Goal: Task Accomplishment & Management: Use online tool/utility

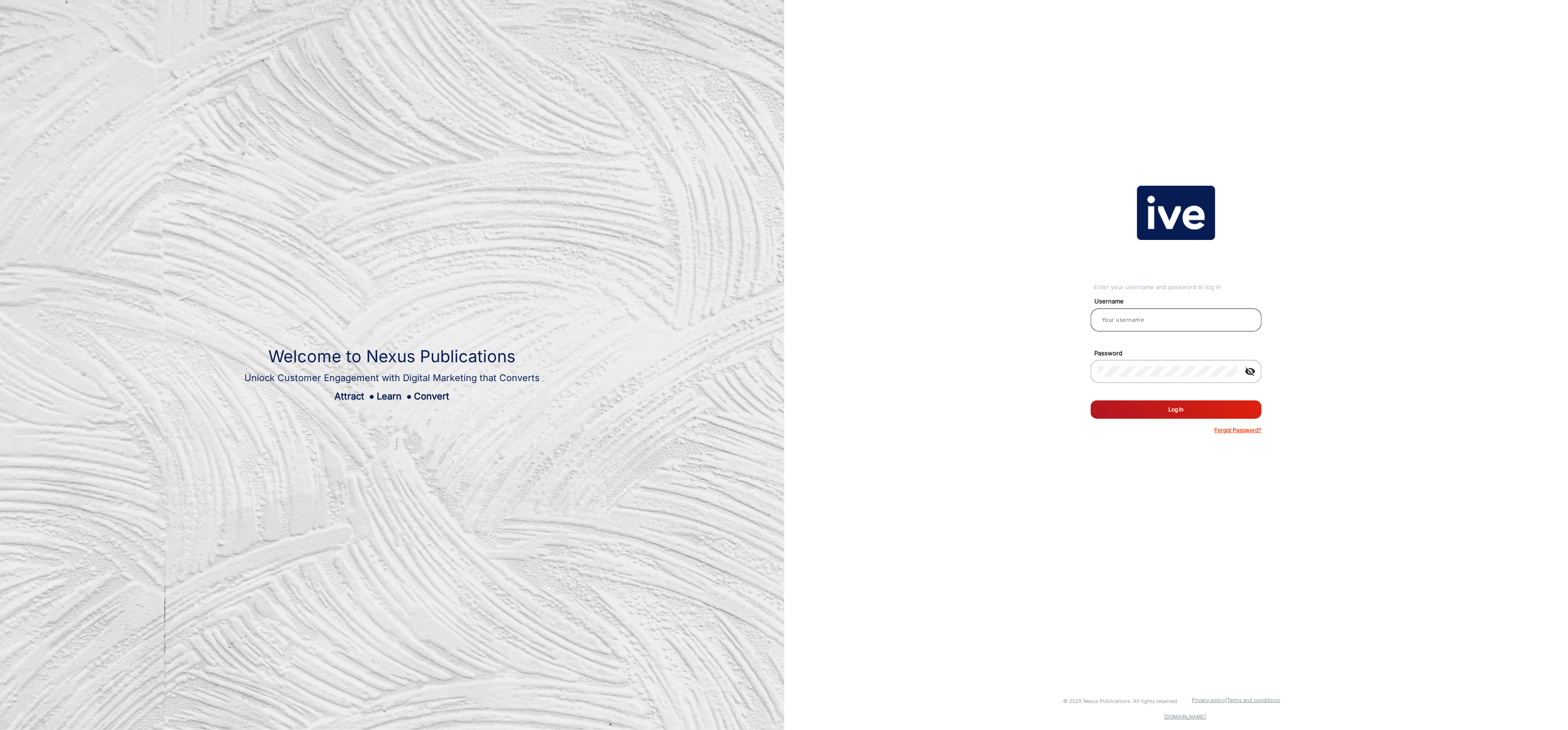
click at [1184, 323] on input "email" at bounding box center [1176, 320] width 156 height 11
type input "[PERSON_NAME]"
click at [1187, 412] on button "Log In" at bounding box center [1175, 409] width 171 height 18
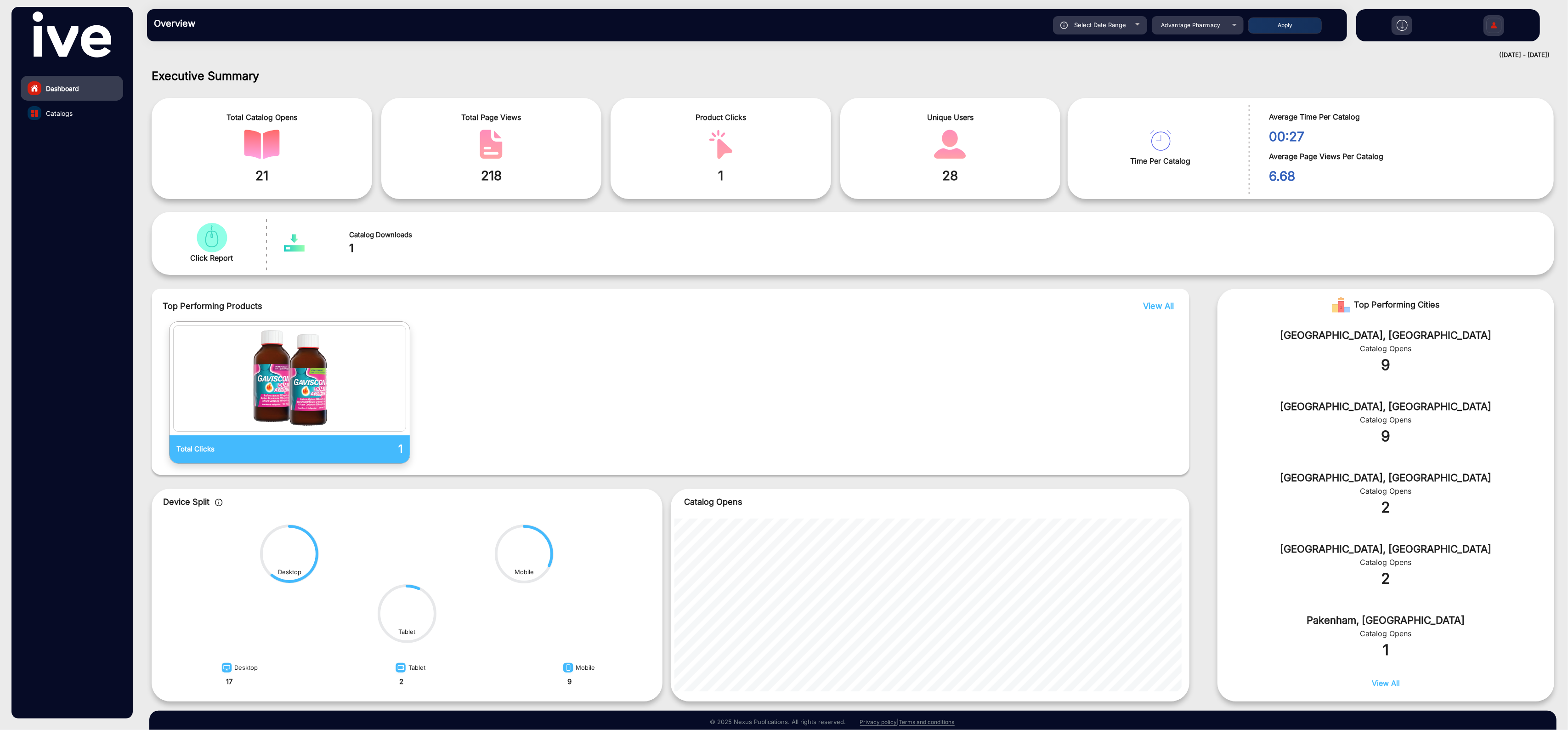
click at [1119, 32] on div "Select Date Range" at bounding box center [1100, 25] width 94 height 18
type input "[DATE]"
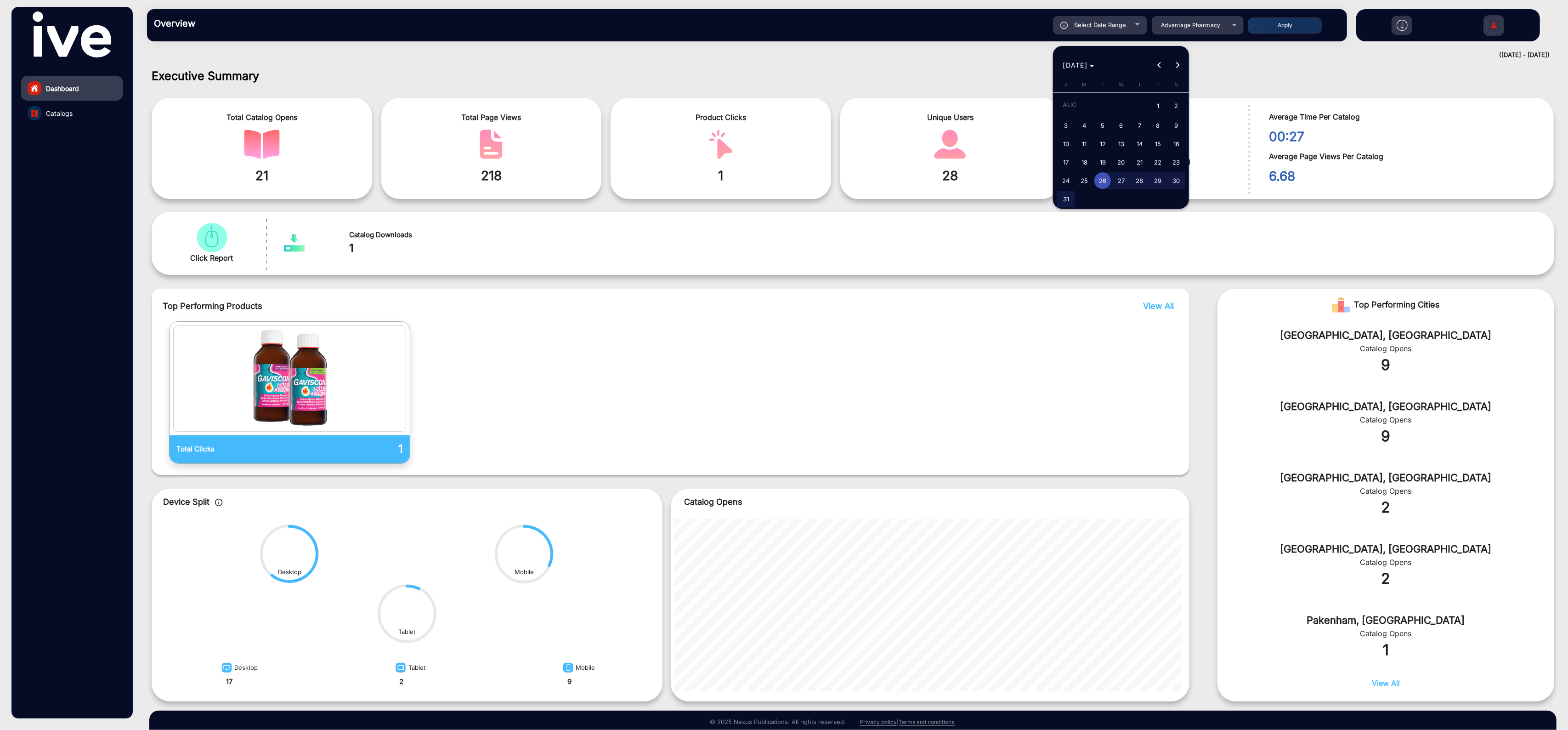
click at [1161, 70] on span "Previous month" at bounding box center [1159, 65] width 18 height 18
click at [1103, 194] on span "29" at bounding box center [1102, 196] width 17 height 17
type input "[DATE]"
click at [1182, 66] on span "Next month" at bounding box center [1177, 65] width 18 height 18
click at [1068, 205] on span "31" at bounding box center [1066, 199] width 17 height 17
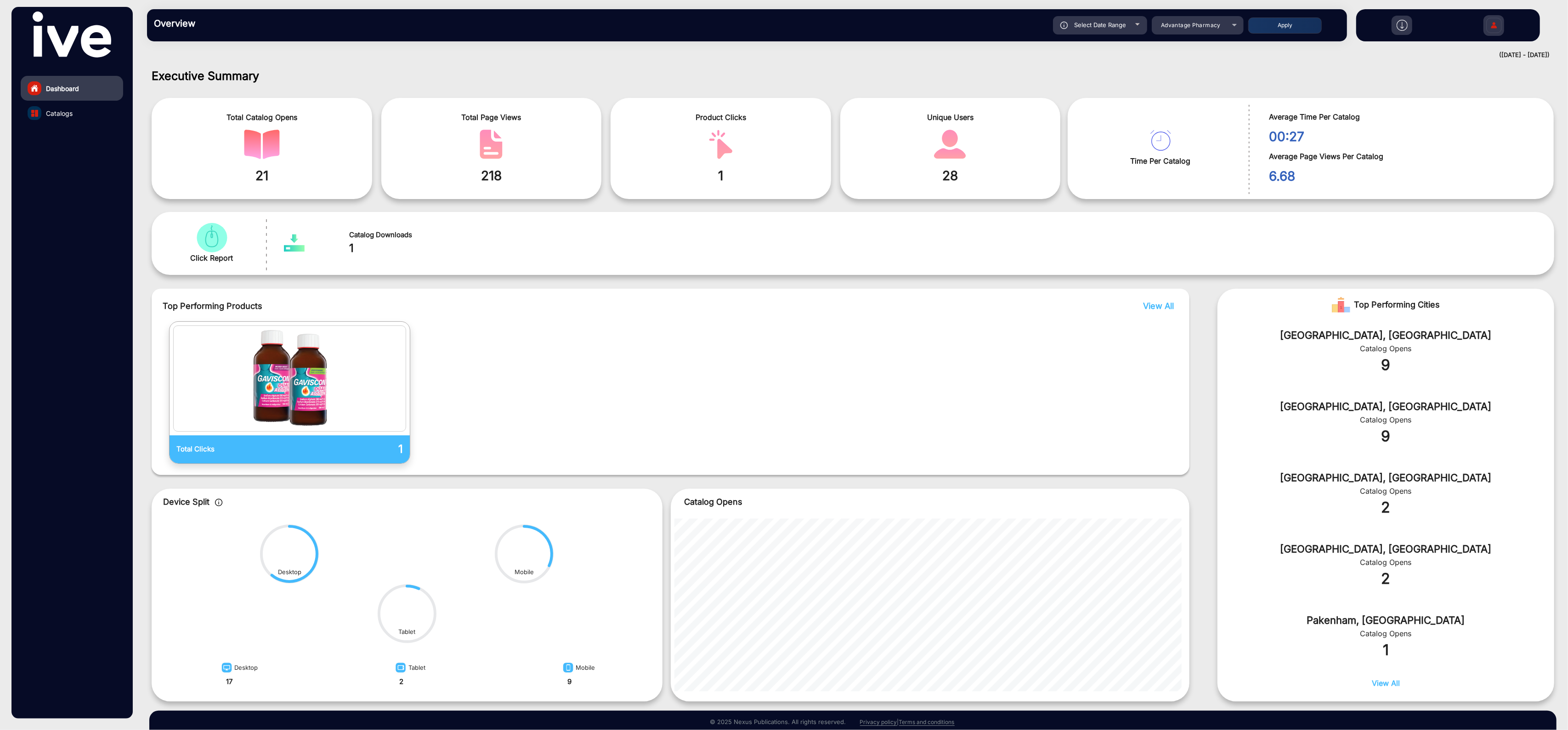
type input "[DATE]"
click at [1229, 24] on div "Advantage Pharmacy" at bounding box center [1198, 25] width 92 height 11
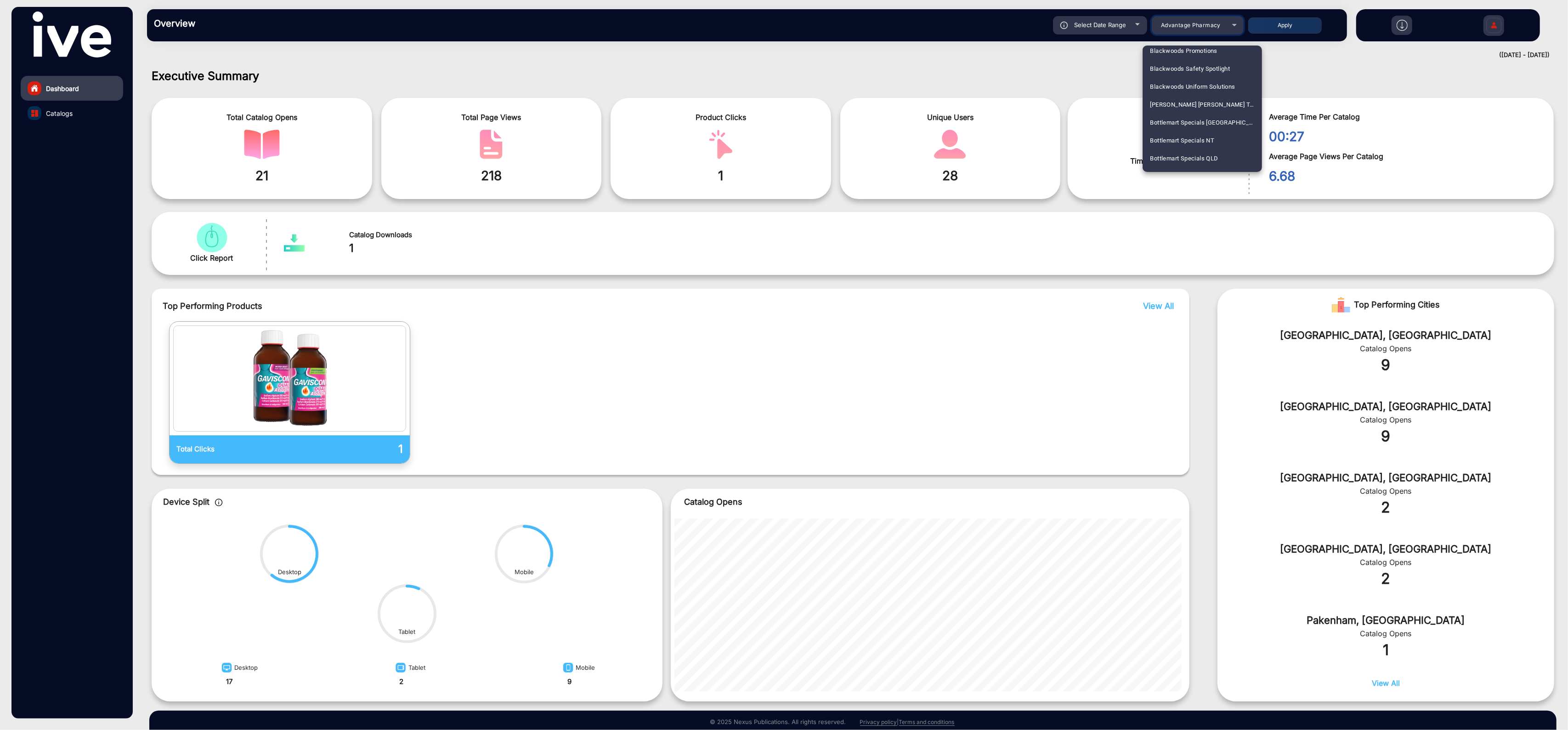
scroll to position [487, 0]
click at [1189, 112] on span "Bottlemart Specials [GEOGRAPHIC_DATA]" at bounding box center [1202, 109] width 105 height 18
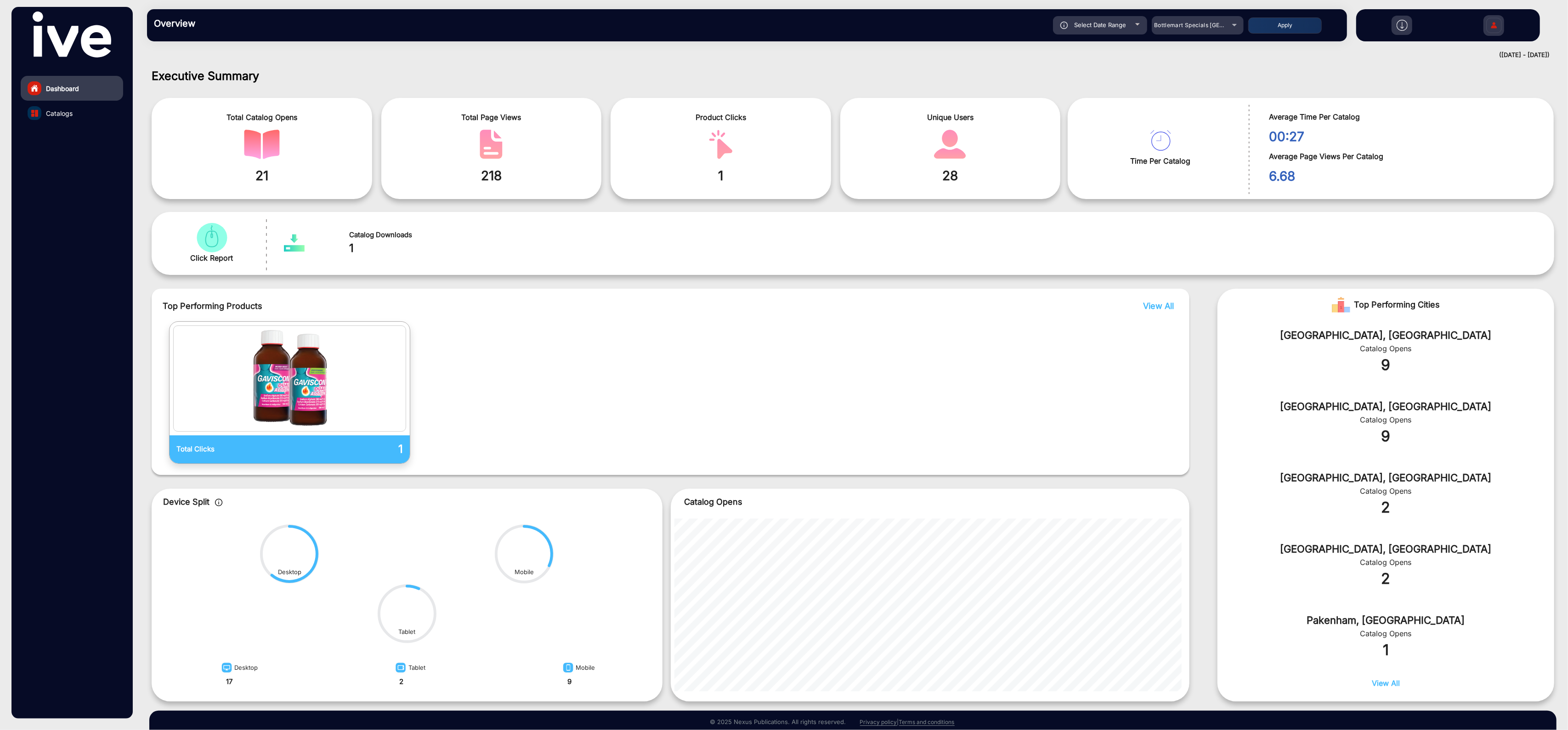
click at [1300, 27] on button "Apply" at bounding box center [1285, 26] width 74 height 16
type input "[DATE]"
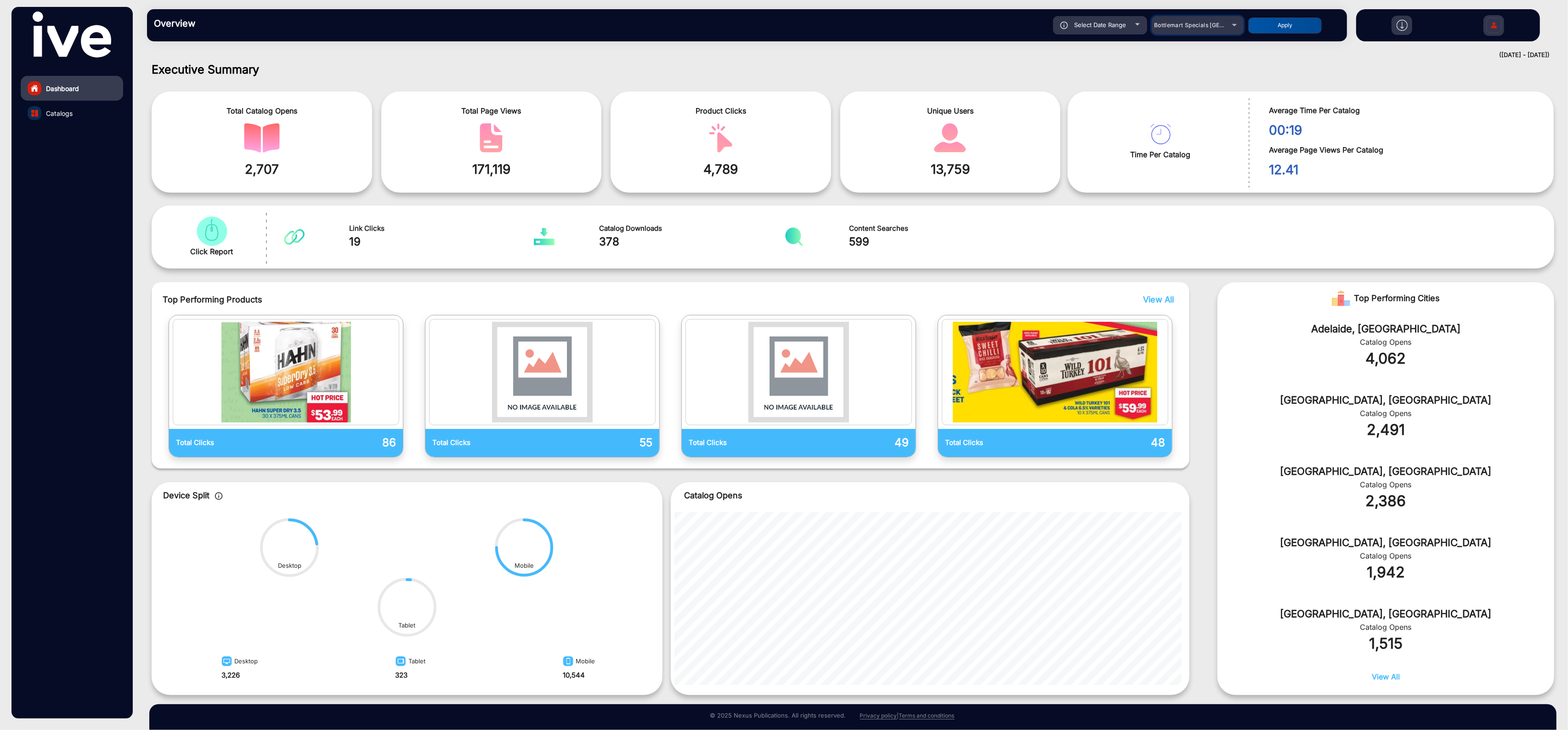
click at [1211, 24] on span "Bottlemart Specials [GEOGRAPHIC_DATA]" at bounding box center [1211, 25] width 115 height 7
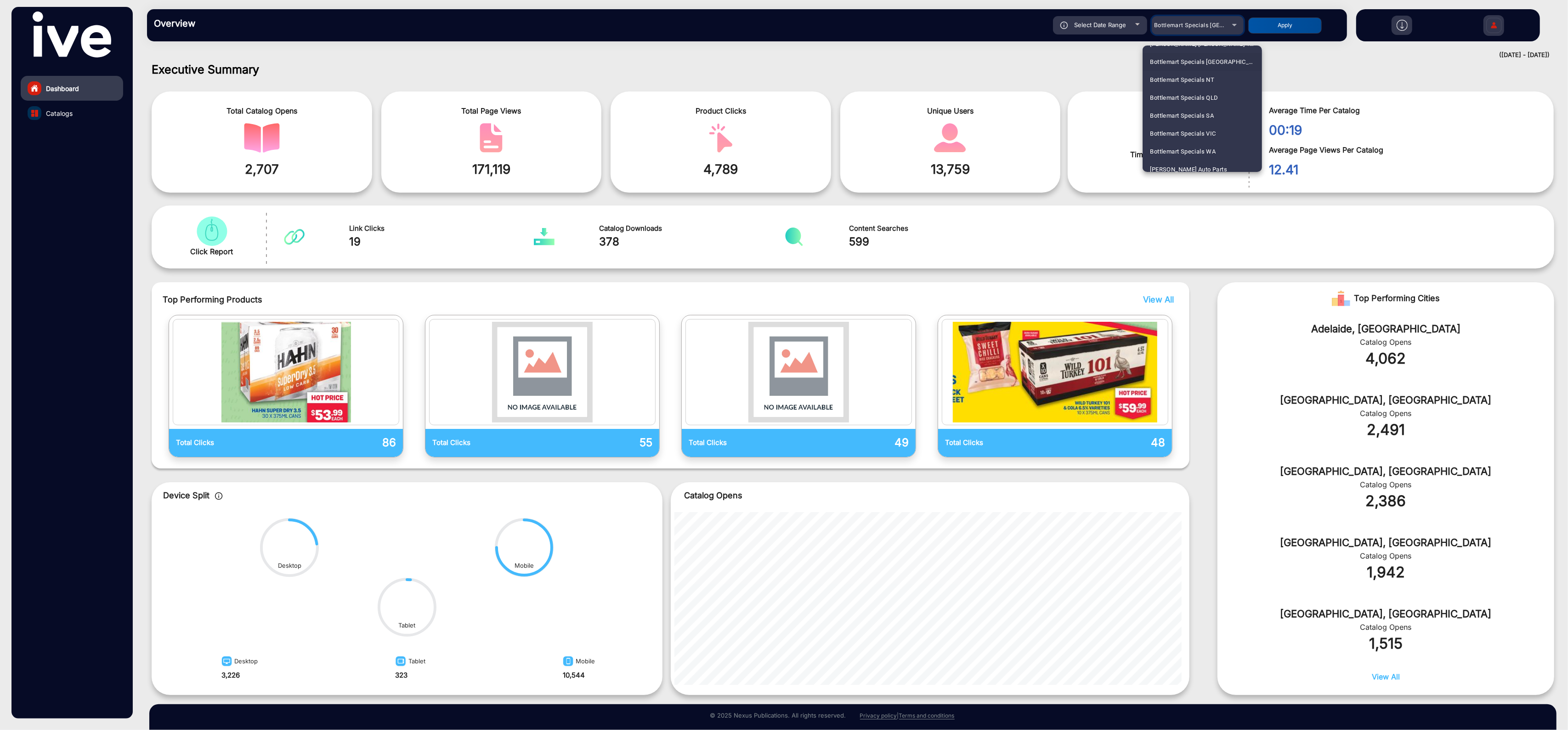
scroll to position [535, 0]
